Goal: Register for event/course

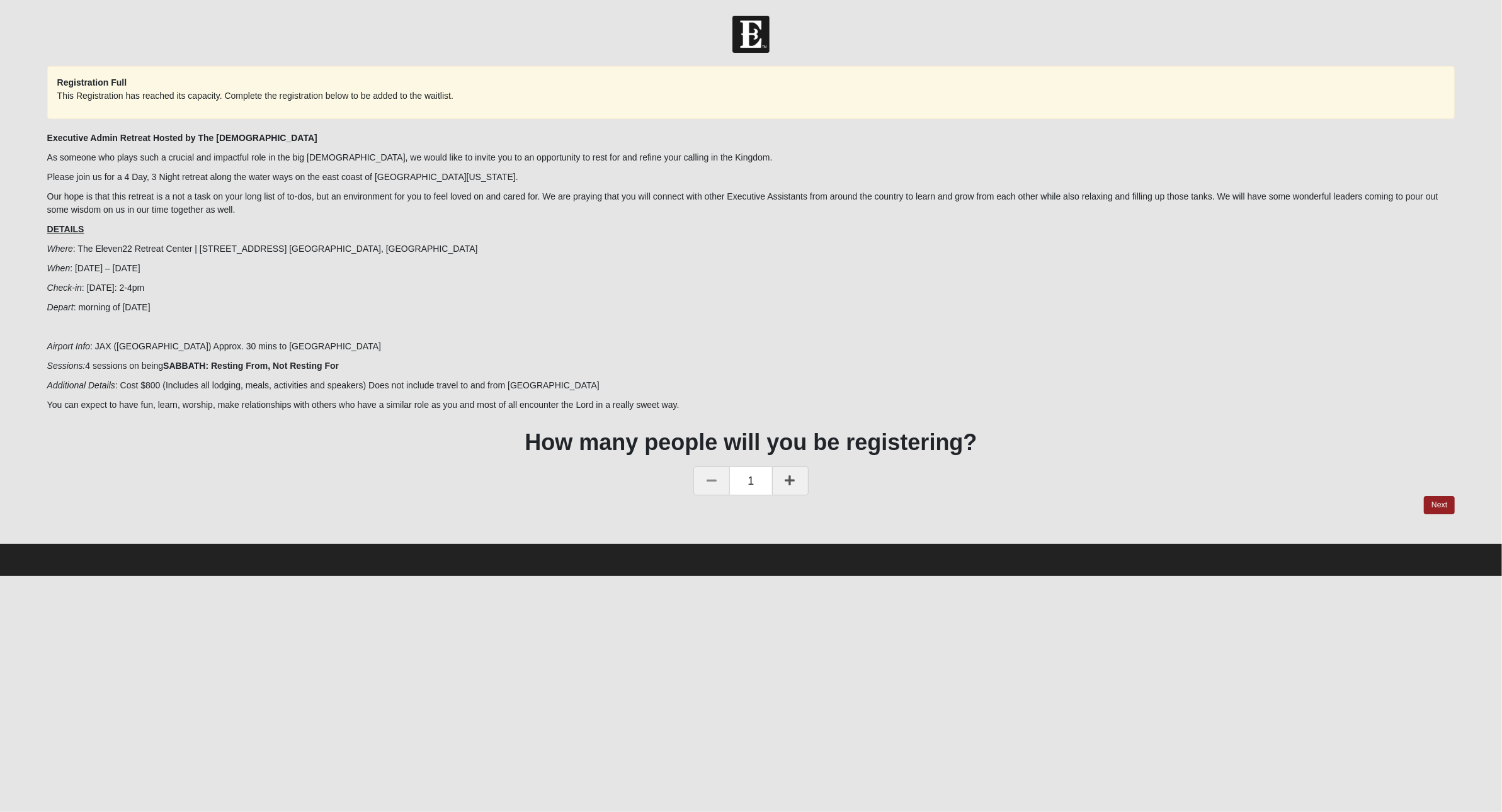
click at [616, 202] on p "Our hope is that this retreat is a not a task on your long list of to-dos, but …" at bounding box center [751, 203] width 1408 height 26
click at [1441, 503] on link "Next" at bounding box center [1439, 505] width 31 height 19
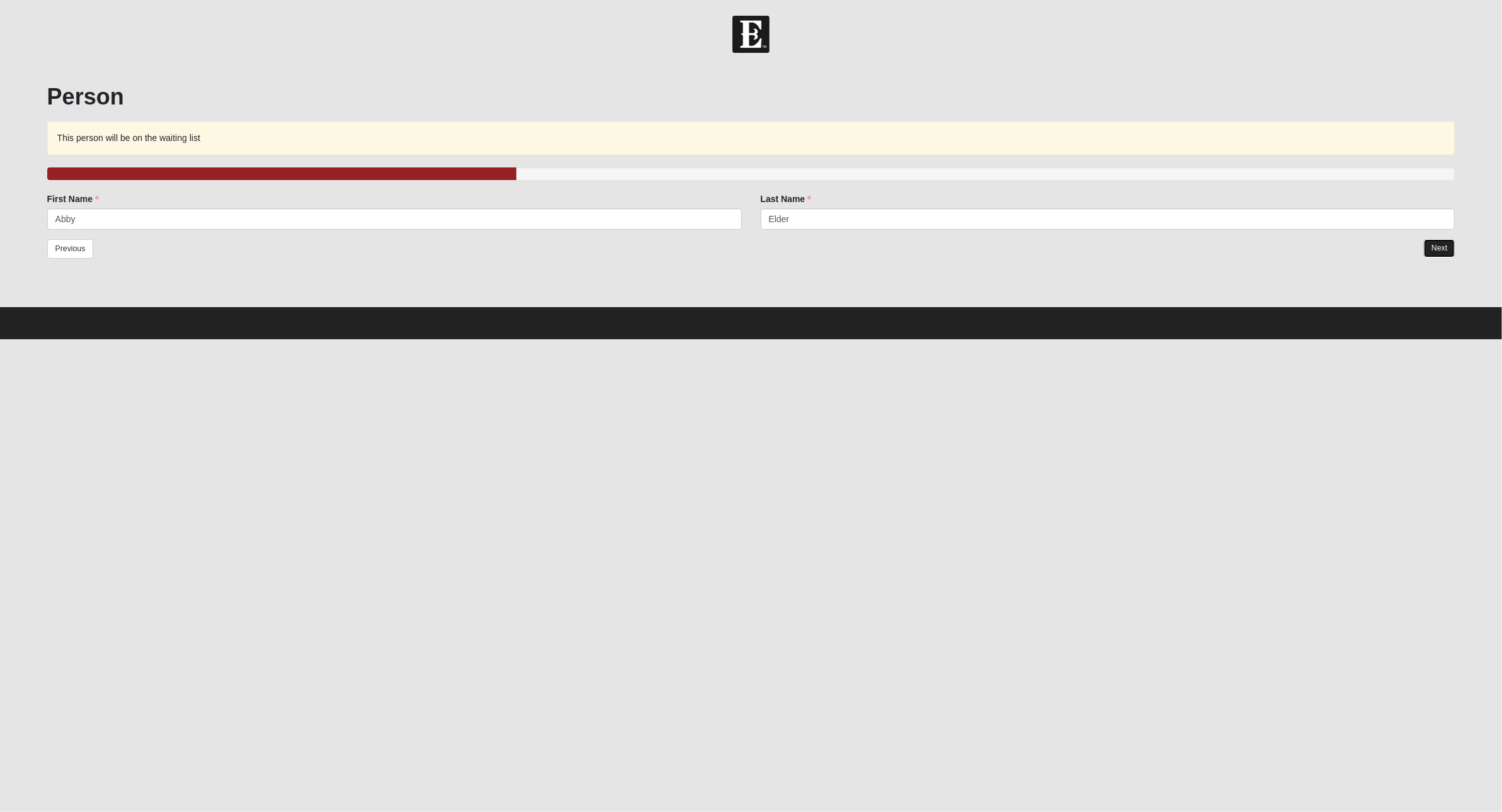
click at [1444, 256] on link "Next" at bounding box center [1439, 248] width 31 height 19
